Goal: Transaction & Acquisition: Purchase product/service

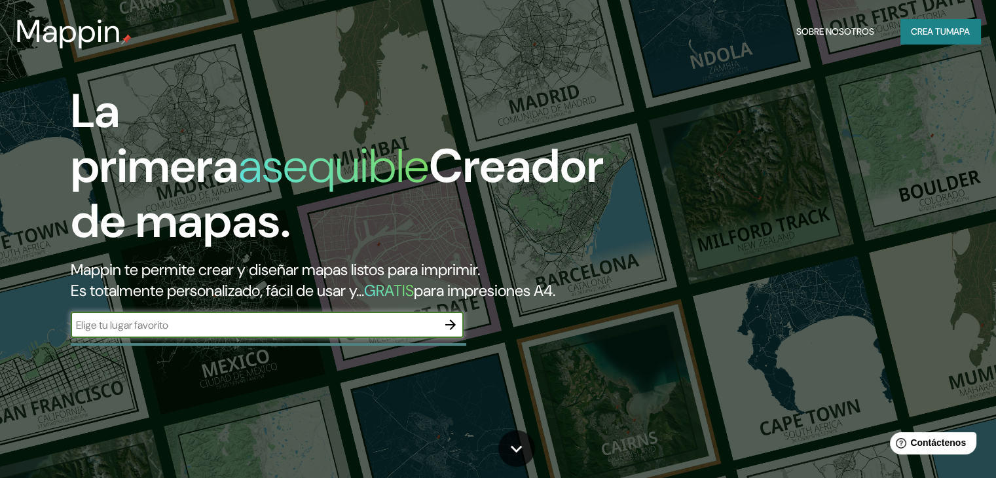
click at [299, 333] on input "text" at bounding box center [254, 324] width 367 height 15
click at [274, 333] on input "text" at bounding box center [254, 324] width 367 height 15
type input "[PERSON_NAME], teotlalpan 73300"
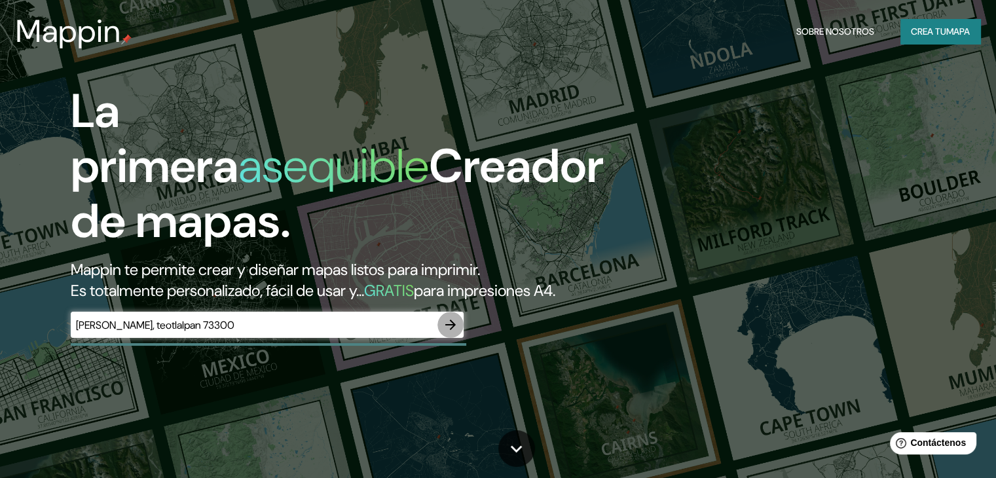
click at [449, 333] on icon "button" at bounding box center [451, 325] width 16 height 16
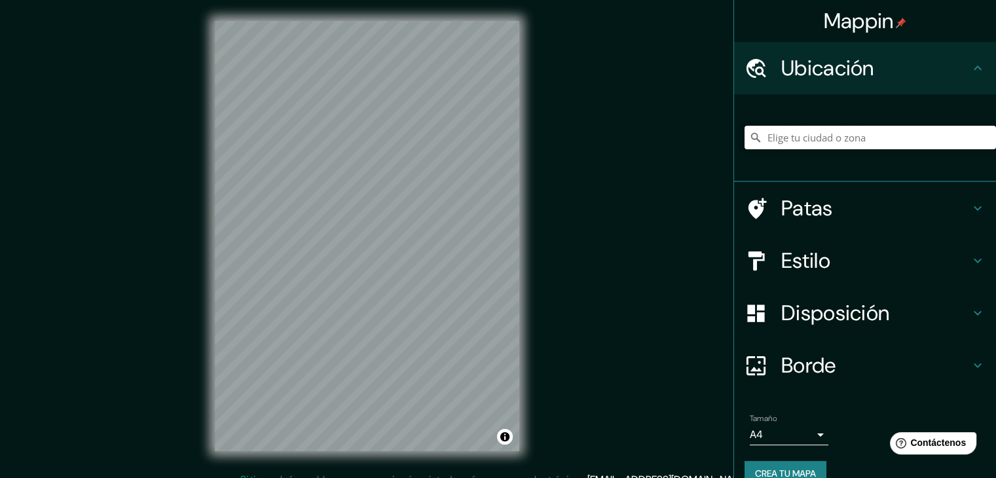
click at [787, 143] on input "Elige tu ciudad o zona" at bounding box center [869, 138] width 251 height 24
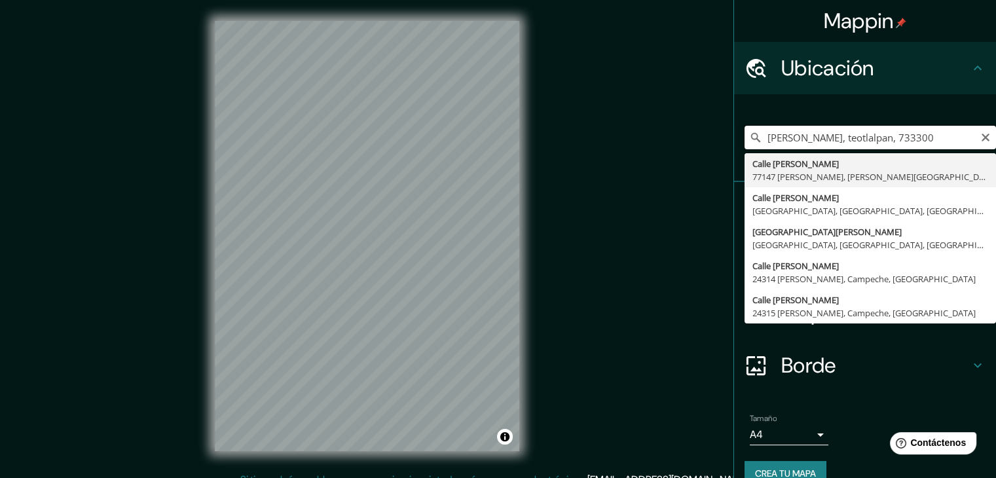
click at [926, 135] on input "[PERSON_NAME], teotlalpan, 733300" at bounding box center [869, 138] width 251 height 24
type input "Boulevard [PERSON_NAME], [GEOGRAPHIC_DATA], [GEOGRAPHIC_DATA], [GEOGRAPHIC_DATA]"
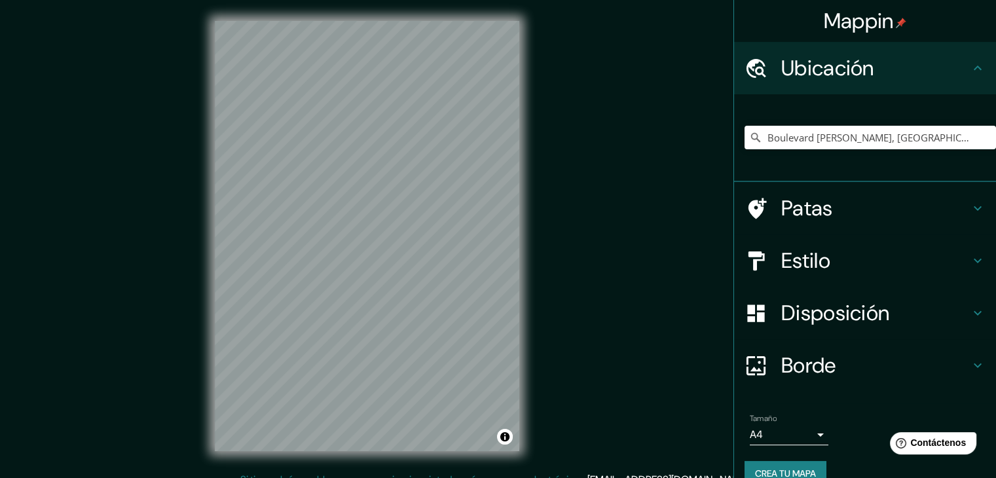
click at [799, 263] on font "Estilo" at bounding box center [805, 260] width 49 height 27
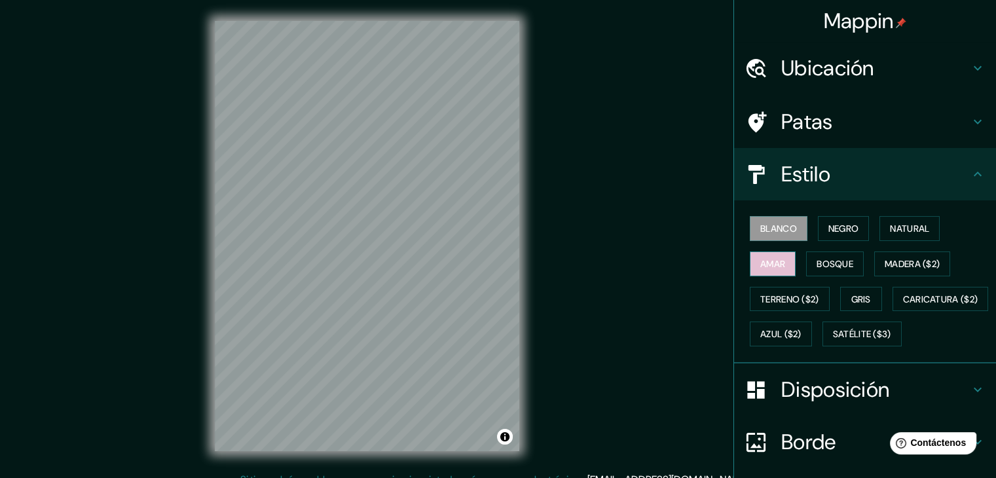
click at [778, 265] on button "Amar" at bounding box center [773, 263] width 46 height 25
click at [840, 291] on button "Gris" at bounding box center [861, 299] width 42 height 25
click at [870, 179] on h4 "Estilo" at bounding box center [875, 174] width 189 height 26
click at [883, 175] on h4 "Estilo" at bounding box center [875, 174] width 189 height 26
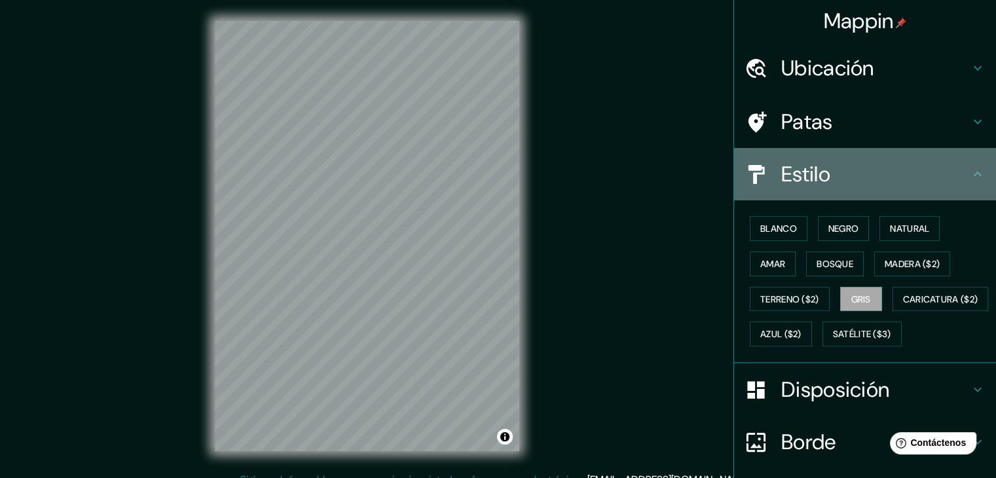
click at [969, 172] on icon at bounding box center [977, 174] width 16 height 16
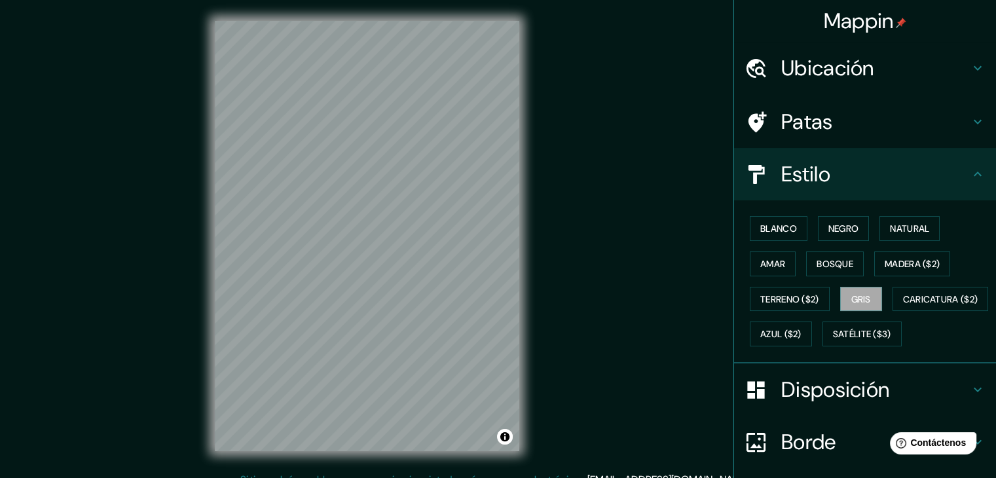
drag, startPoint x: 804, startPoint y: 414, endPoint x: 810, endPoint y: 398, distance: 16.8
click at [806, 403] on font "Disposición" at bounding box center [835, 389] width 108 height 27
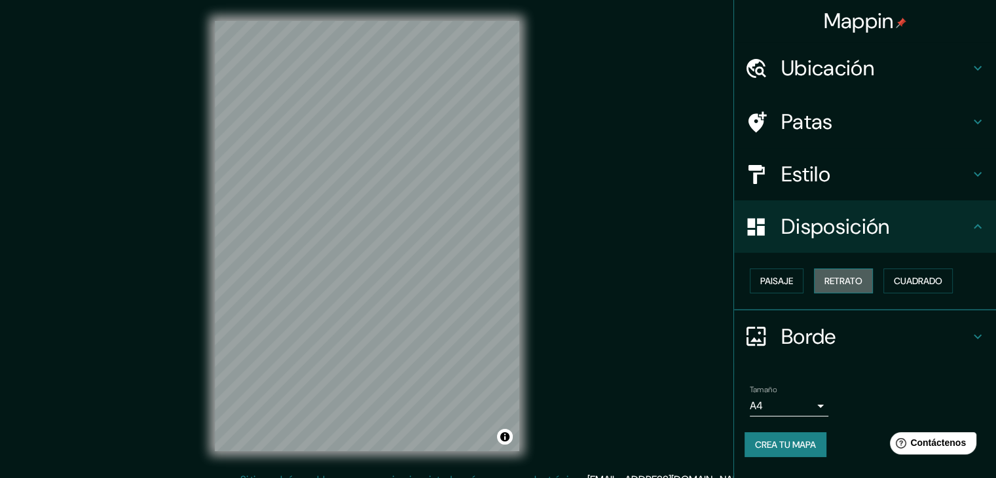
click at [846, 283] on font "Retrato" at bounding box center [843, 281] width 38 height 12
click at [846, 278] on font "Retrato" at bounding box center [843, 281] width 38 height 12
click at [763, 276] on font "Paisaje" at bounding box center [776, 281] width 33 height 12
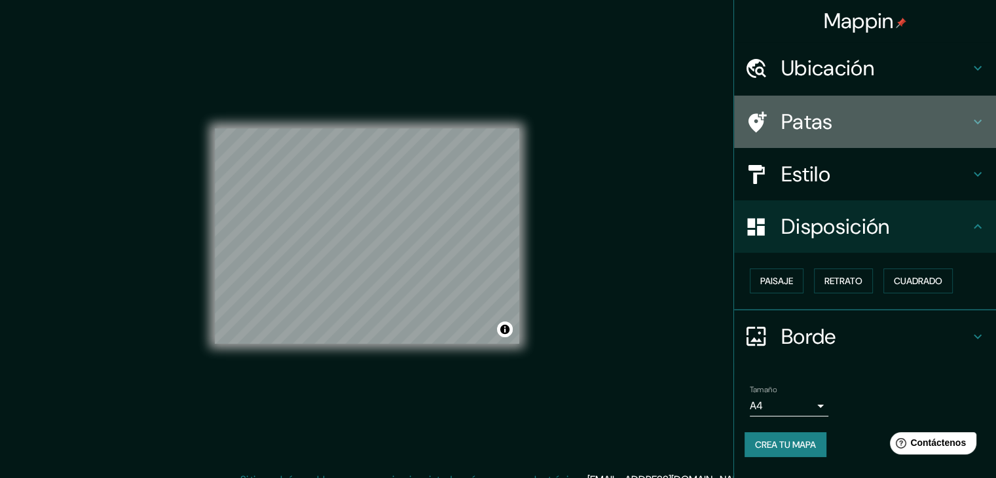
click at [862, 126] on h4 "Patas" at bounding box center [875, 122] width 189 height 26
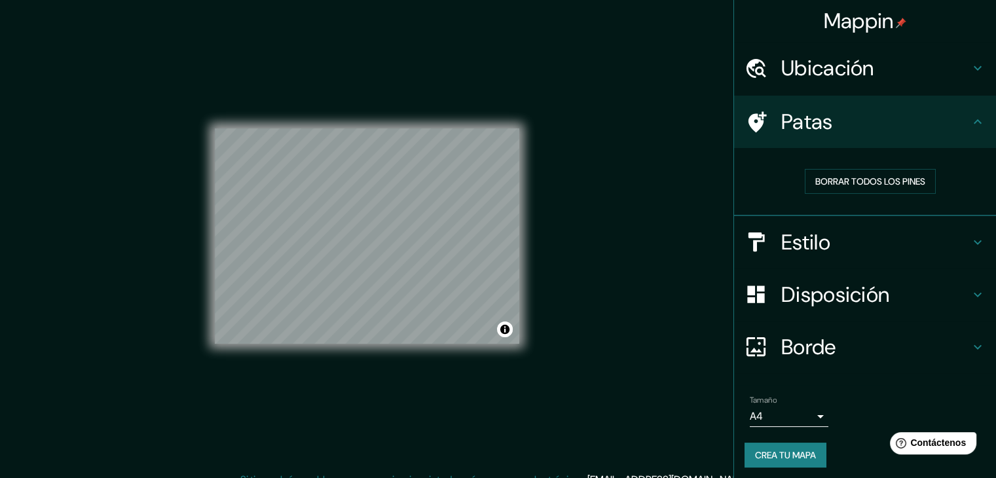
click at [835, 74] on font "Ubicación" at bounding box center [827, 67] width 93 height 27
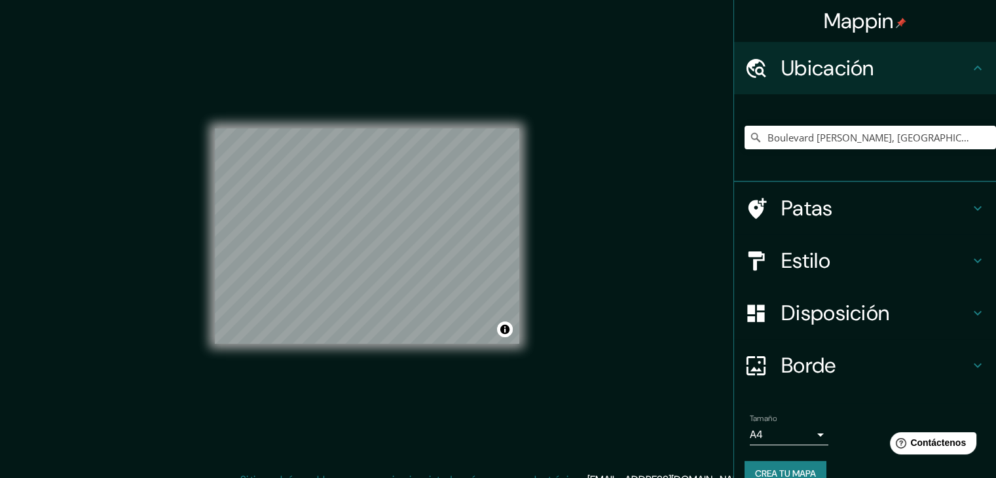
click at [804, 207] on font "Patas" at bounding box center [807, 207] width 52 height 27
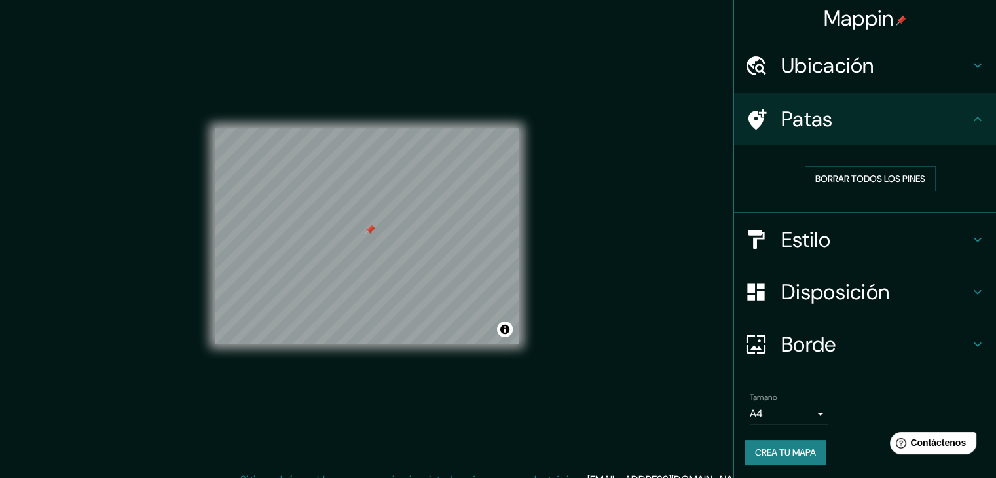
scroll to position [3, 0]
click at [798, 409] on body "Mappin Ubicación Boulevard [PERSON_NAME], [GEOGRAPHIC_DATA], [GEOGRAPHIC_DATA],…" at bounding box center [498, 239] width 996 height 478
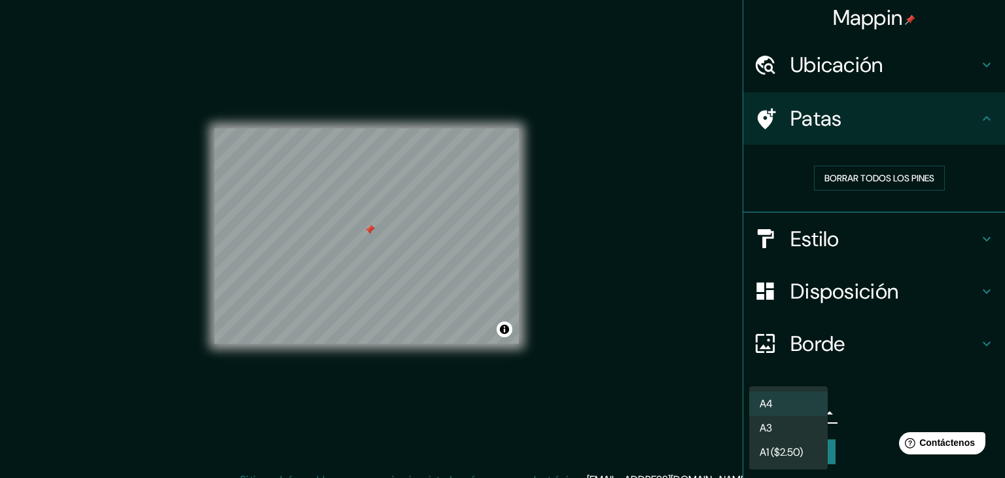
click at [798, 406] on li "A4" at bounding box center [789, 403] width 79 height 24
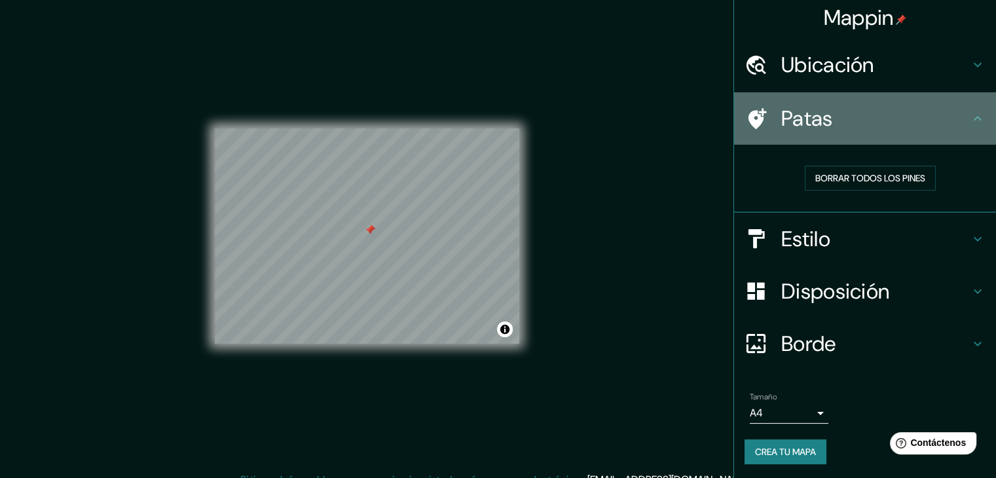
click at [842, 132] on div "Patas" at bounding box center [865, 118] width 262 height 52
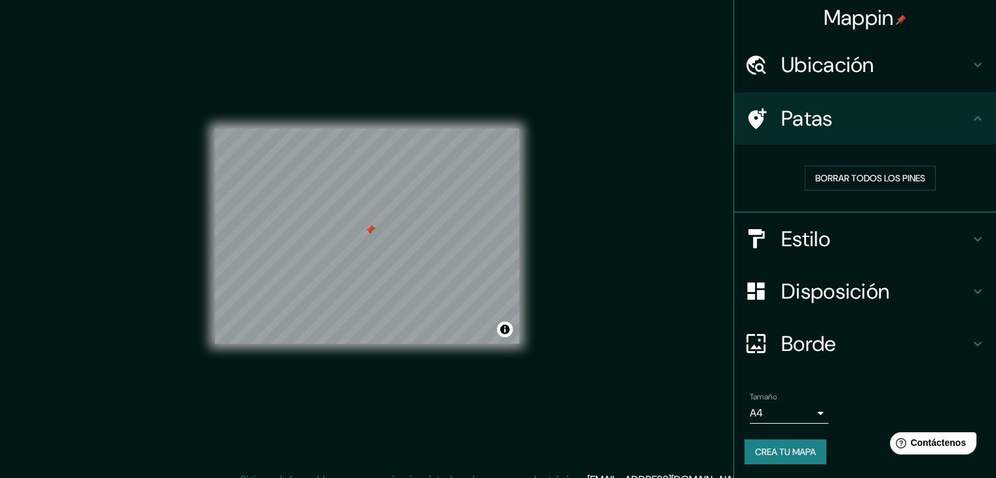
click at [842, 63] on font "Ubicación" at bounding box center [827, 64] width 93 height 27
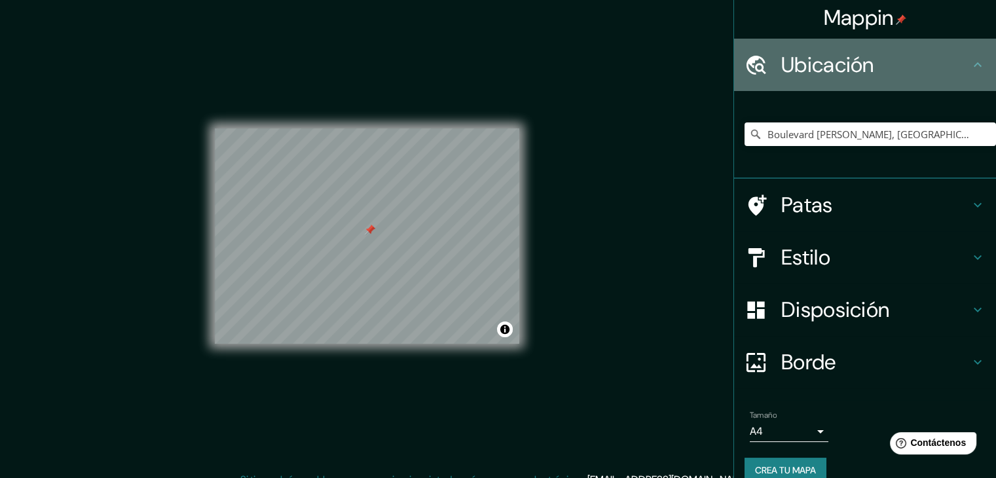
click at [842, 63] on font "Ubicación" at bounding box center [827, 64] width 93 height 27
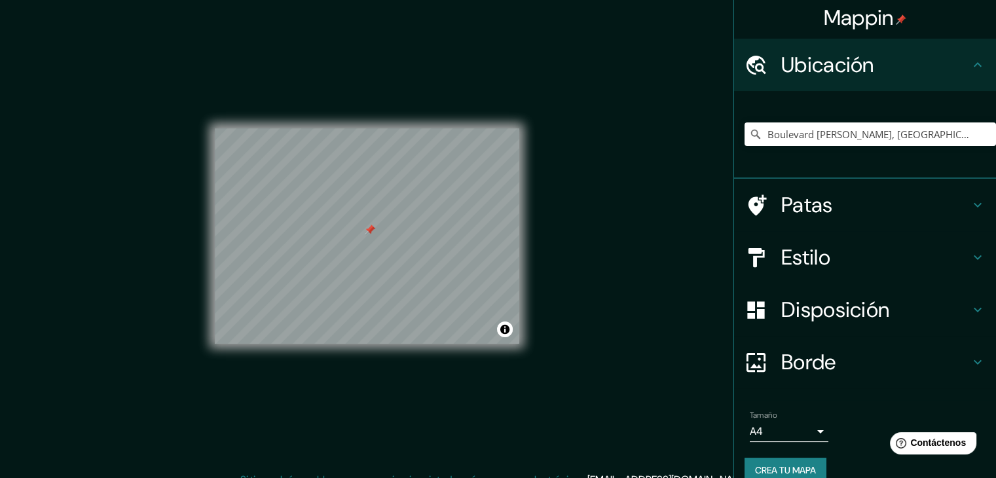
click at [812, 348] on div "Borde" at bounding box center [865, 362] width 262 height 52
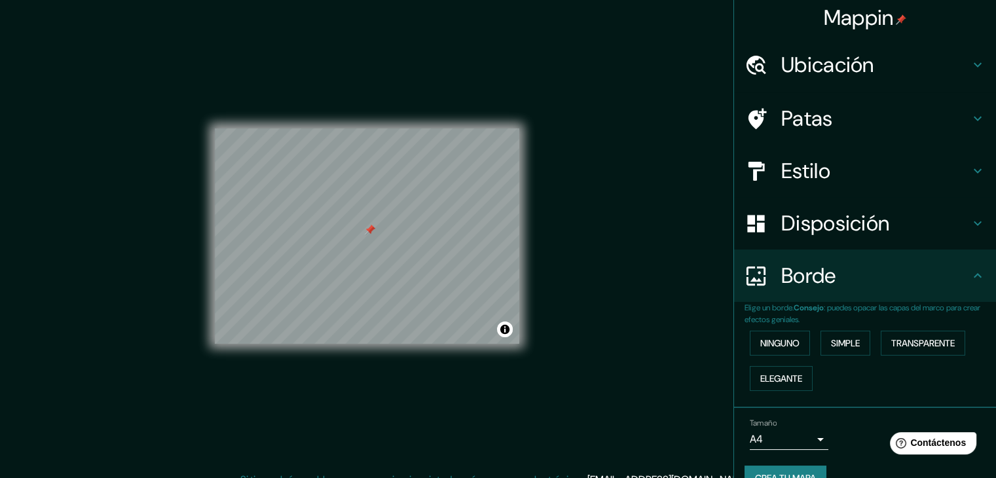
click at [809, 274] on font "Borde" at bounding box center [808, 275] width 55 height 27
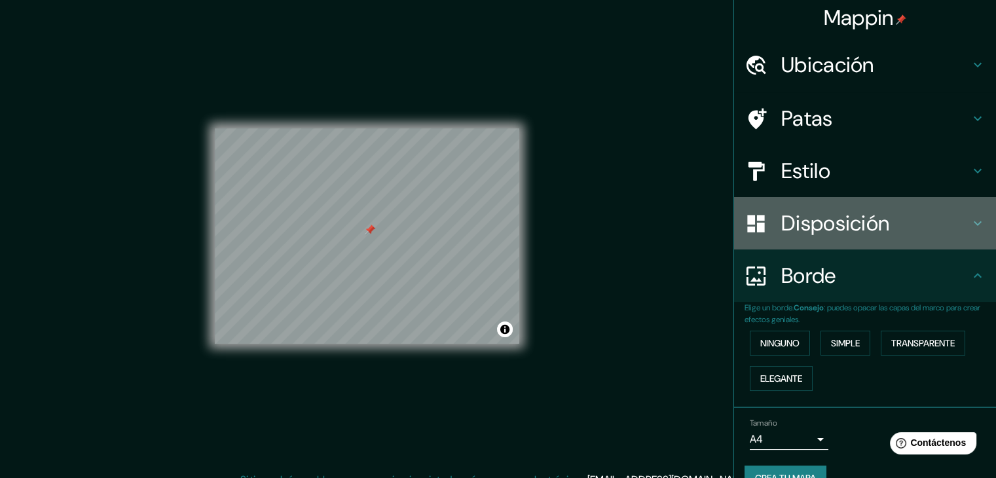
click at [820, 215] on font "Disposición" at bounding box center [835, 222] width 108 height 27
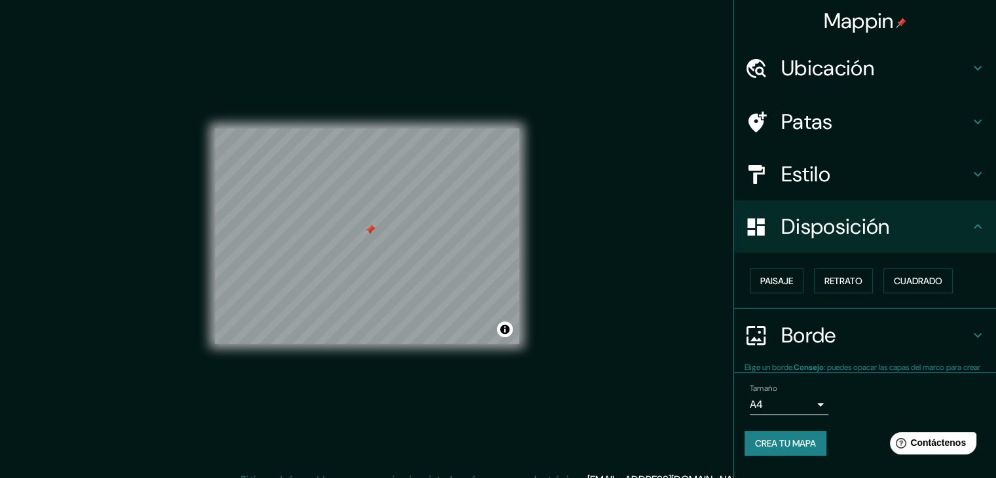
scroll to position [0, 0]
click at [788, 436] on font "Crea tu mapa" at bounding box center [785, 444] width 61 height 17
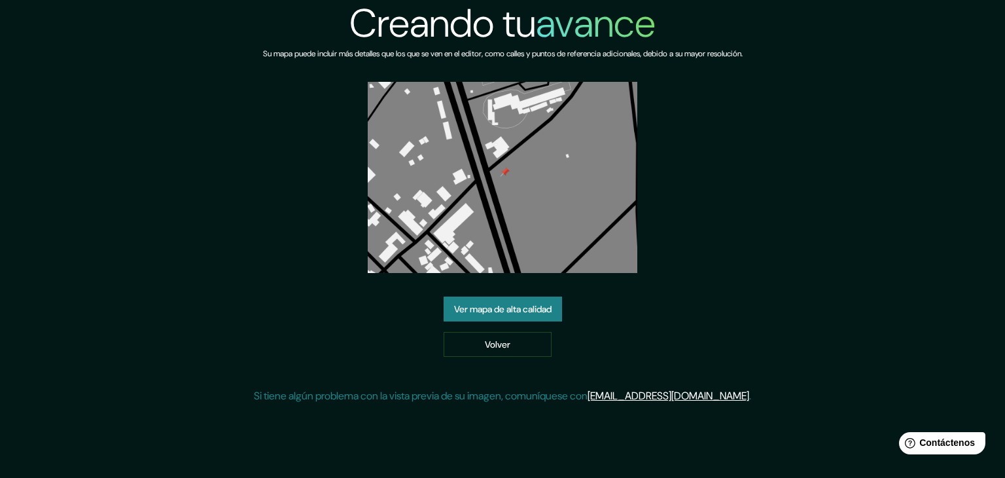
click at [530, 307] on font "Ver mapa de alta calidad" at bounding box center [503, 309] width 98 height 12
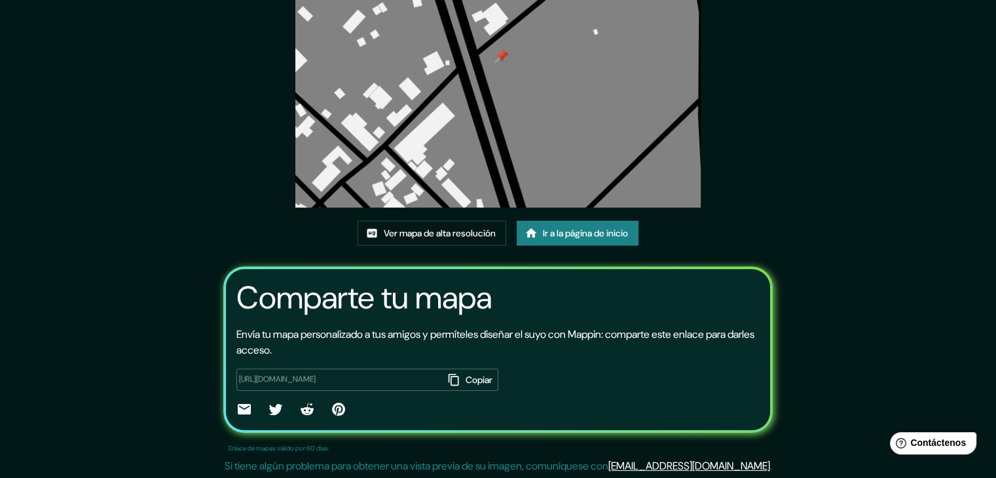
scroll to position [137, 0]
click at [465, 375] on font "Copiar" at bounding box center [478, 379] width 27 height 12
click at [425, 232] on font "Ver mapa de alta resolución" at bounding box center [440, 232] width 112 height 12
